Goal: Task Accomplishment & Management: Complete application form

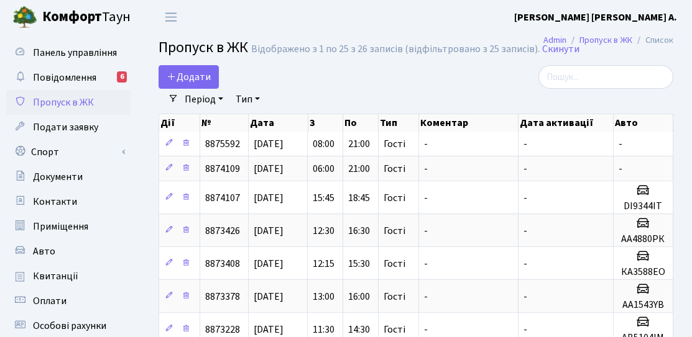
select select "25"
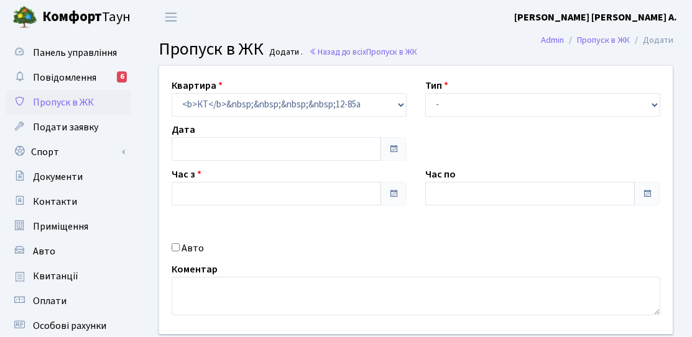
type input "[DATE]"
type input "10:15"
type input "11:15"
click at [191, 245] on label "Авто" at bounding box center [192, 248] width 22 height 15
click at [180, 245] on input "Авто" at bounding box center [176, 248] width 8 height 8
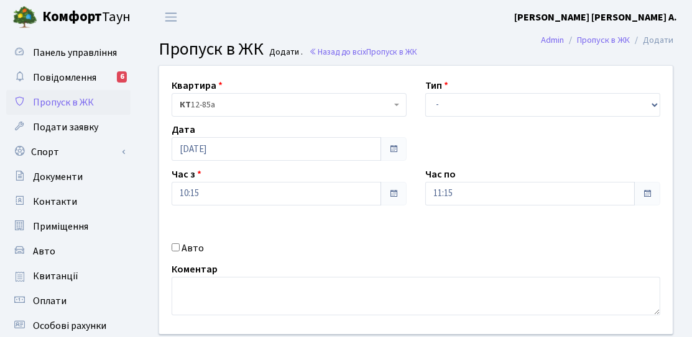
checkbox input "true"
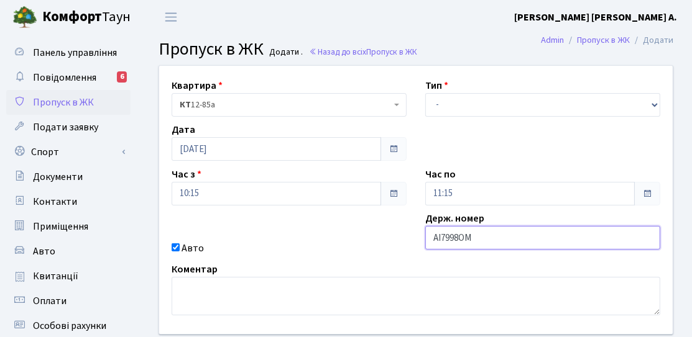
type input "АІ7998ОМ"
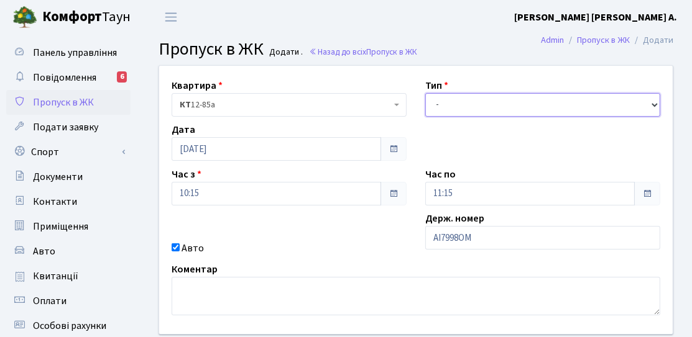
drag, startPoint x: 459, startPoint y: 106, endPoint x: 457, endPoint y: 114, distance: 8.9
click at [459, 106] on select "- Доставка Таксі Гості Сервіс" at bounding box center [542, 105] width 235 height 24
select select "3"
click at [425, 93] on select "- Доставка Таксі Гості Сервіс" at bounding box center [542, 105] width 235 height 24
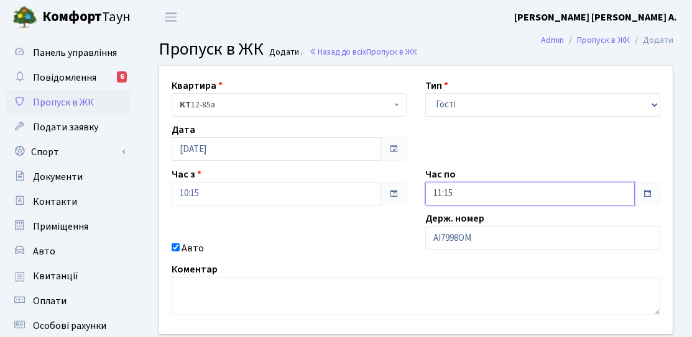
click at [455, 184] on input "11:15" at bounding box center [529, 194] width 209 height 24
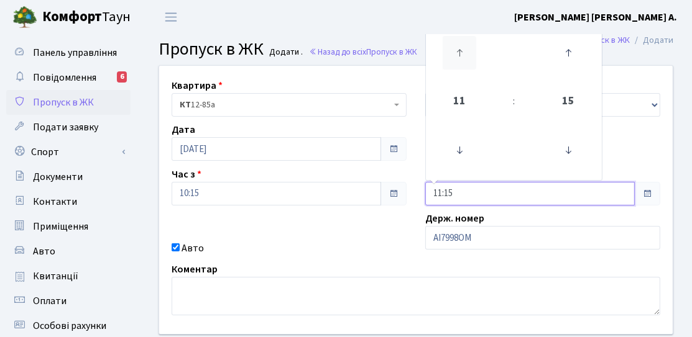
click at [474, 66] on icon at bounding box center [459, 53] width 34 height 34
click at [474, 65] on icon at bounding box center [459, 53] width 34 height 34
type input "13:15"
click at [398, 241] on div "Авто" at bounding box center [289, 248] width 254 height 15
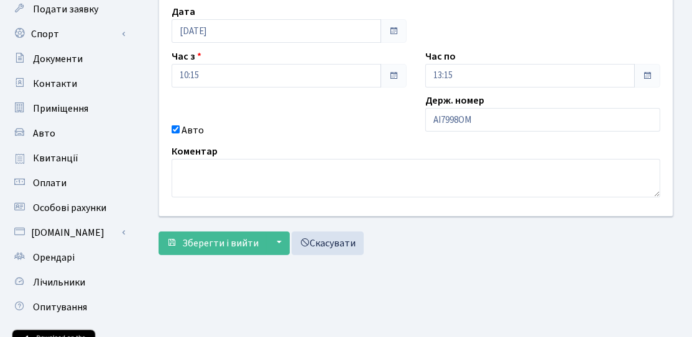
scroll to position [124, 0]
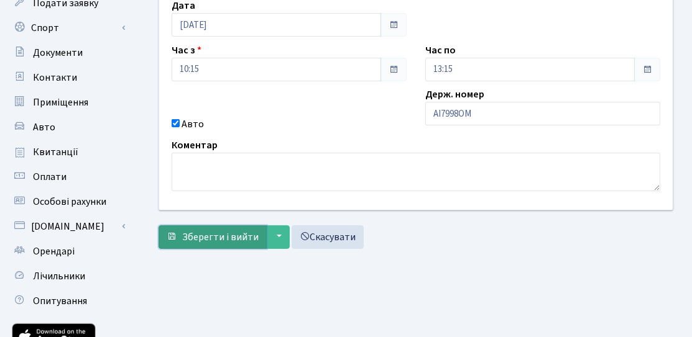
click at [236, 246] on button "Зберегти і вийти" at bounding box center [212, 238] width 108 height 24
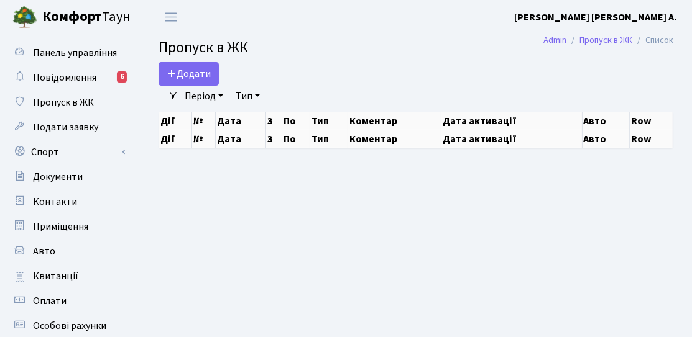
select select "25"
